Goal: Task Accomplishment & Management: Manage account settings

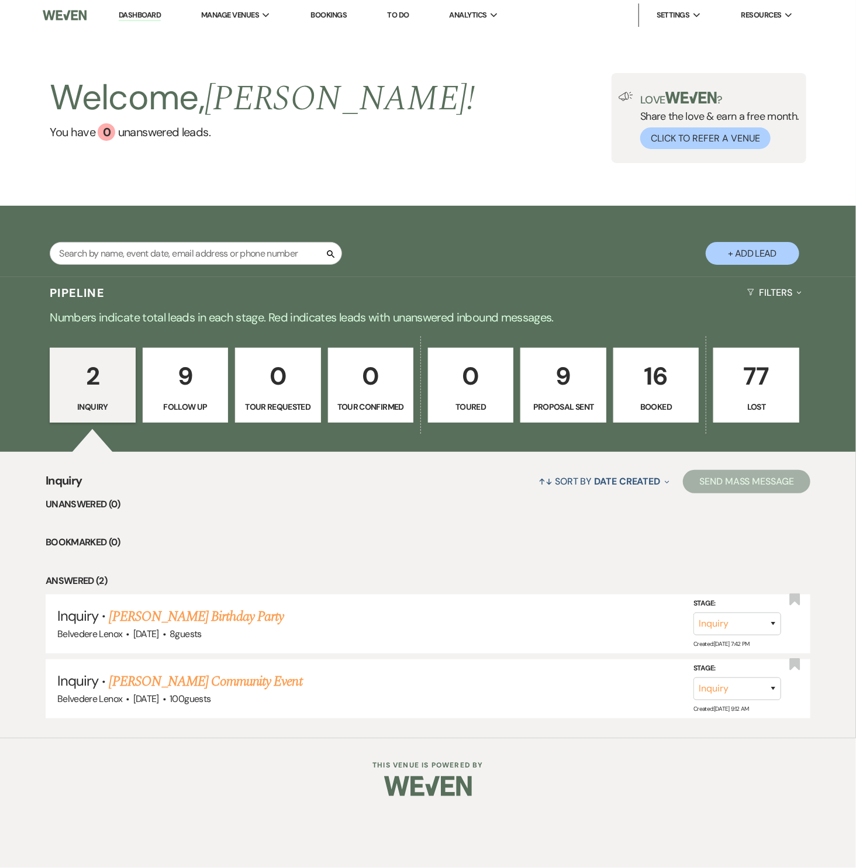
drag, startPoint x: 0, startPoint y: 0, endPoint x: 649, endPoint y: 392, distance: 758.0
click at [649, 392] on p "16" at bounding box center [656, 376] width 70 height 39
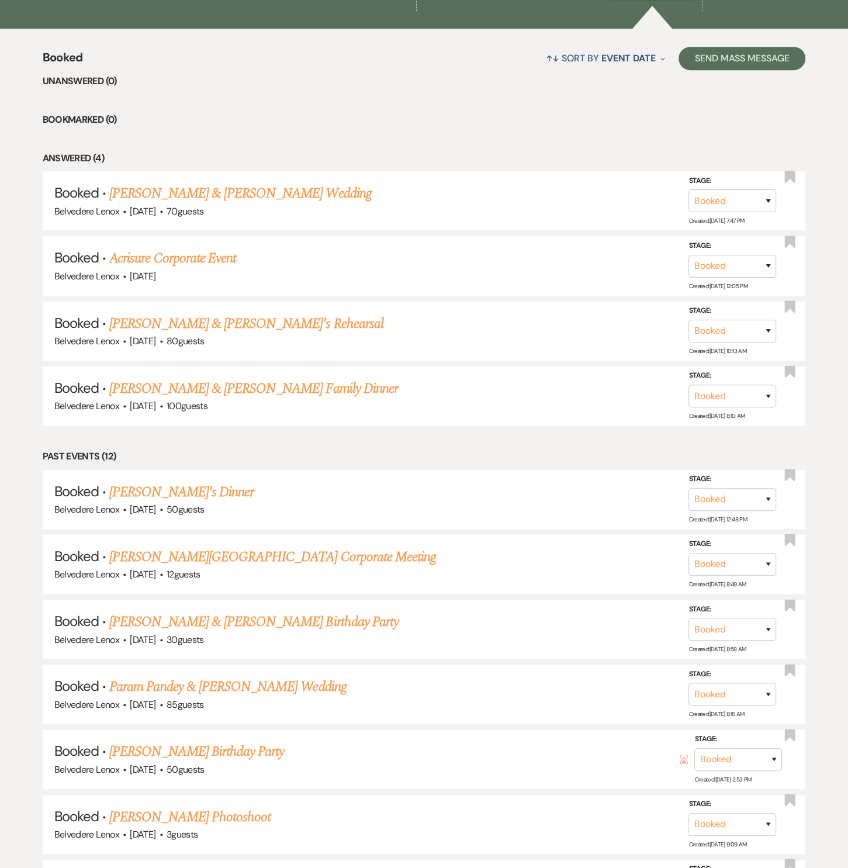
scroll to position [172, 0]
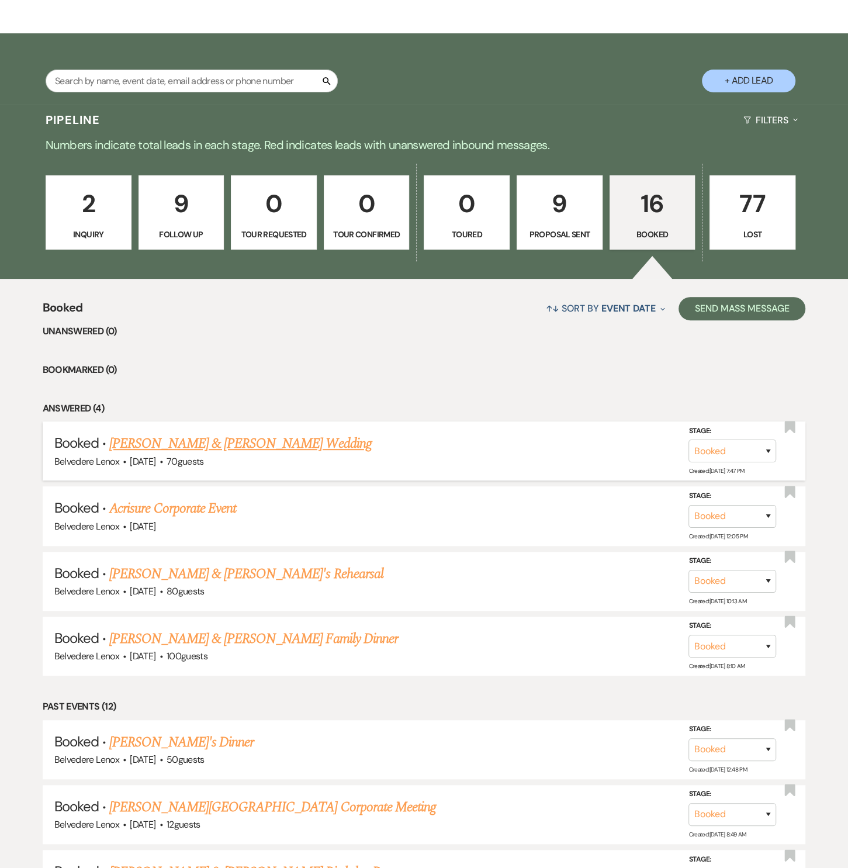
click at [214, 438] on link "[PERSON_NAME] & [PERSON_NAME] Wedding" at bounding box center [240, 443] width 262 height 21
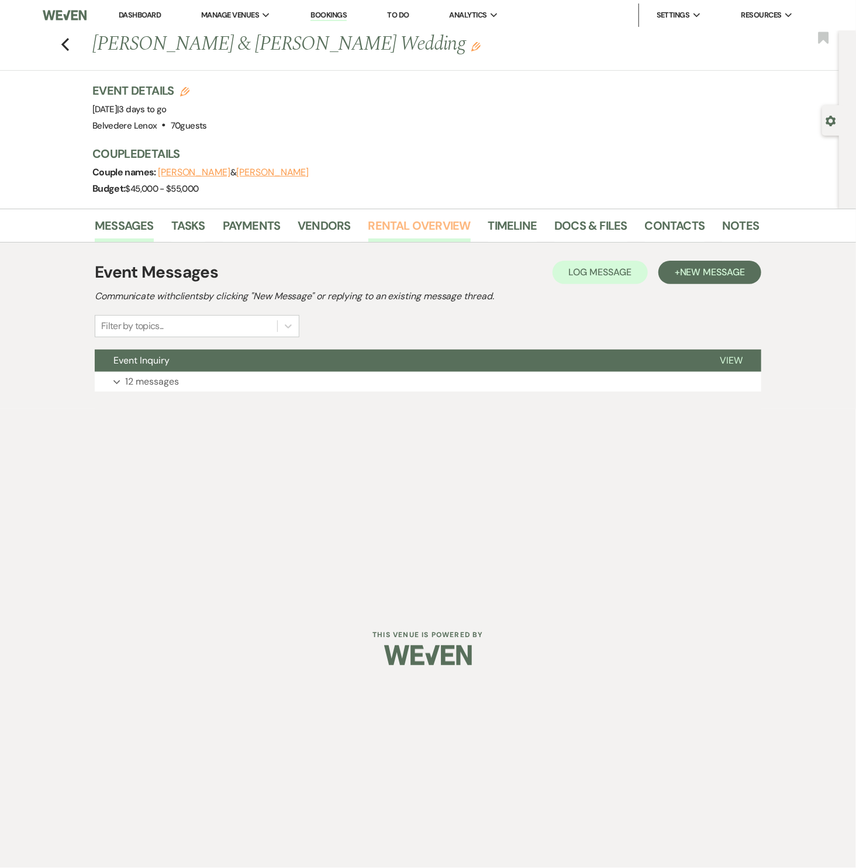
click at [433, 230] on link "Rental Overview" at bounding box center [419, 229] width 102 height 26
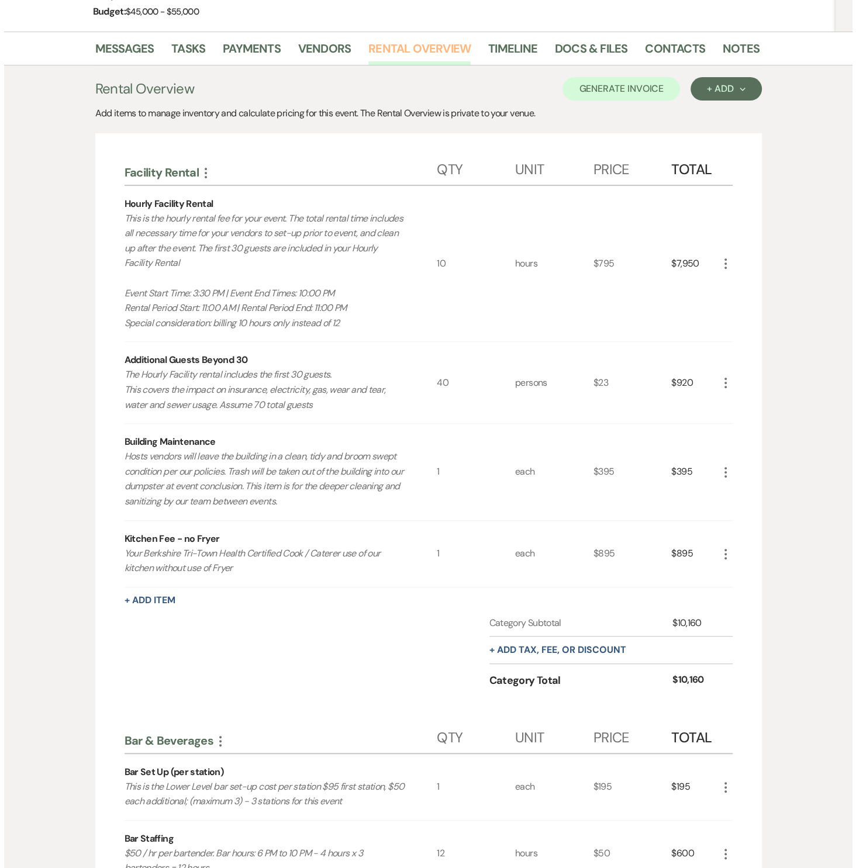
scroll to position [531, 0]
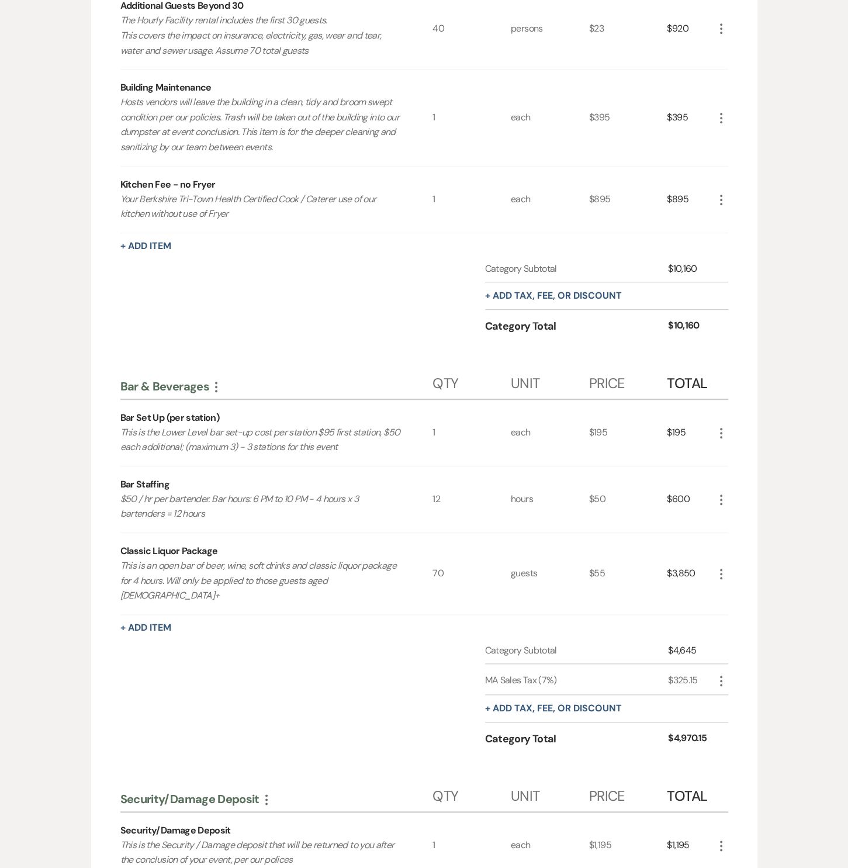
click at [720, 496] on icon "More" at bounding box center [721, 500] width 14 height 14
click at [727, 519] on icon "Pencil" at bounding box center [730, 523] width 7 height 9
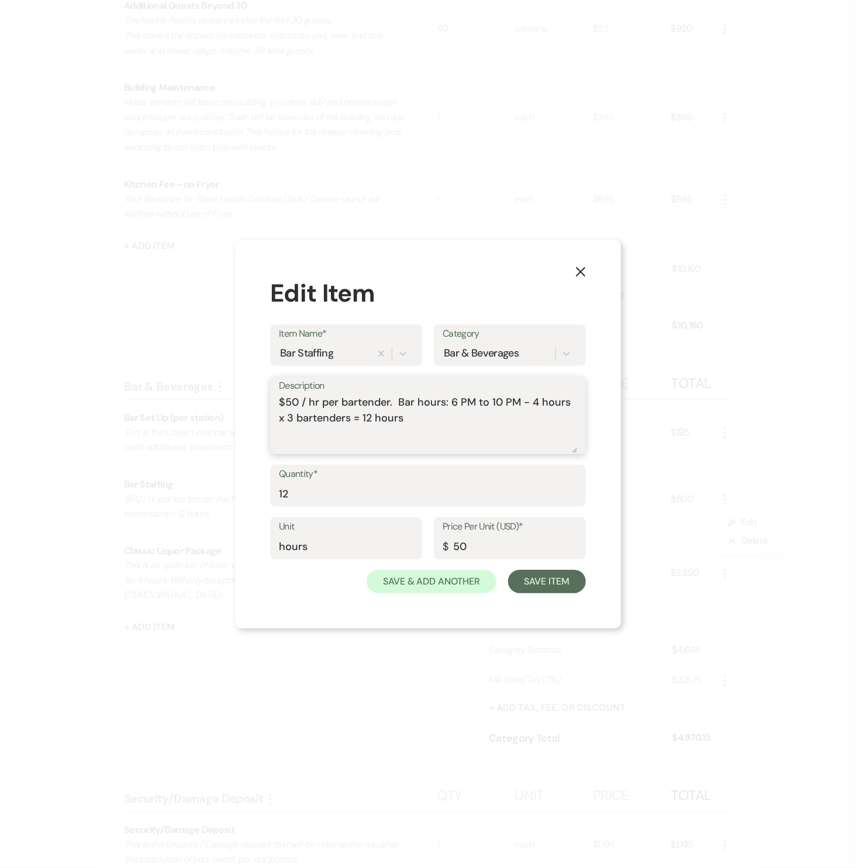
click at [399, 419] on textarea "$50 / hr per bartender. Bar hours: 6 PM to 10 PM - 4 hours x 3 bartenders = 12 …" at bounding box center [428, 424] width 298 height 58
click at [401, 402] on textarea "$50 / hr per bartender. Bar hours: 6 PM to 10 PM - 4 hours x 3 bartenders = 12 …" at bounding box center [428, 424] width 298 height 58
type textarea "$50 / hr per bartender. 5 PM to 6 PM - Cocktail Hour 6 PM to 9 PM - Dinner & Re…"
